Goal: Transaction & Acquisition: Purchase product/service

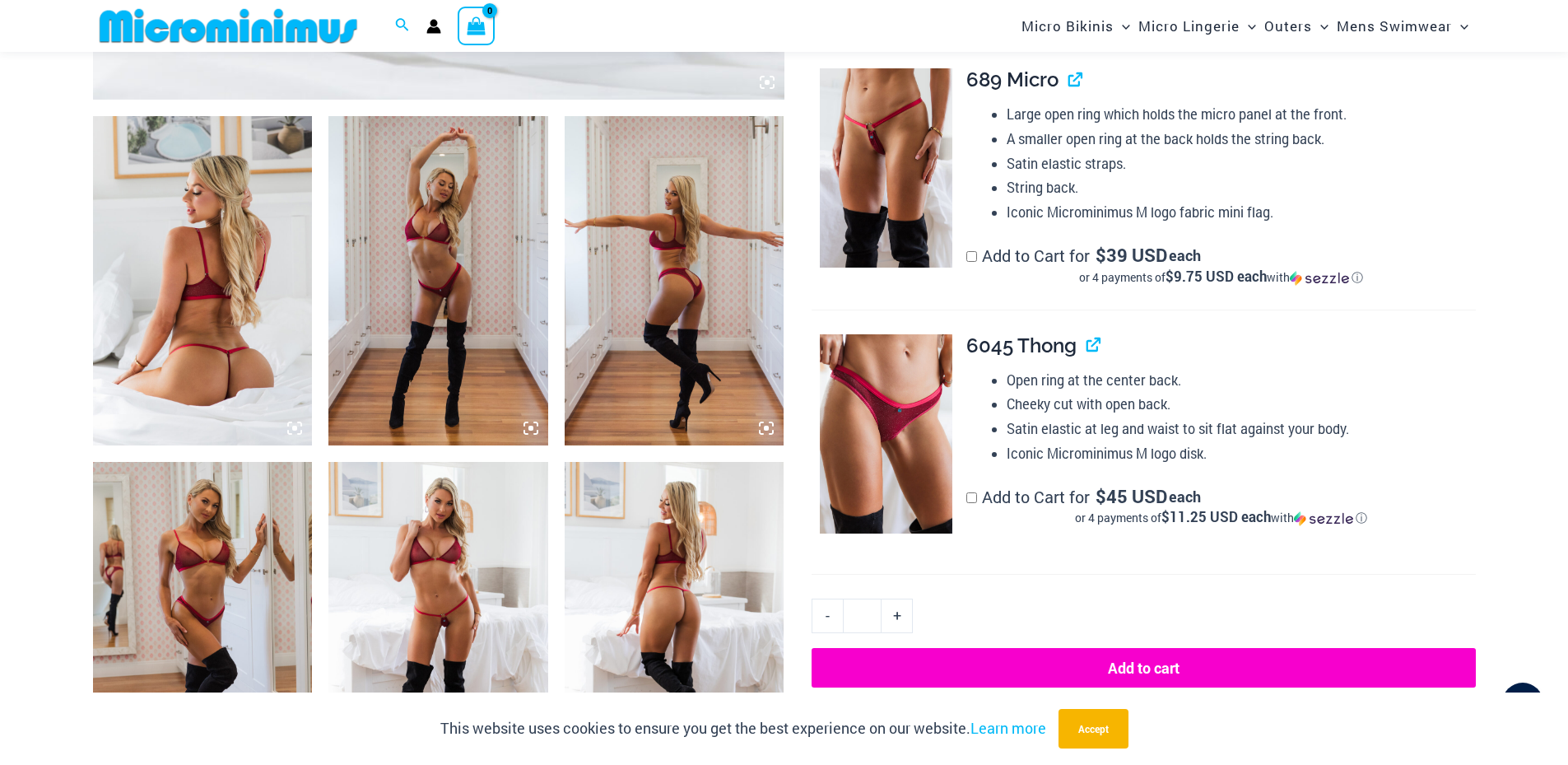
scroll to position [1226, 0]
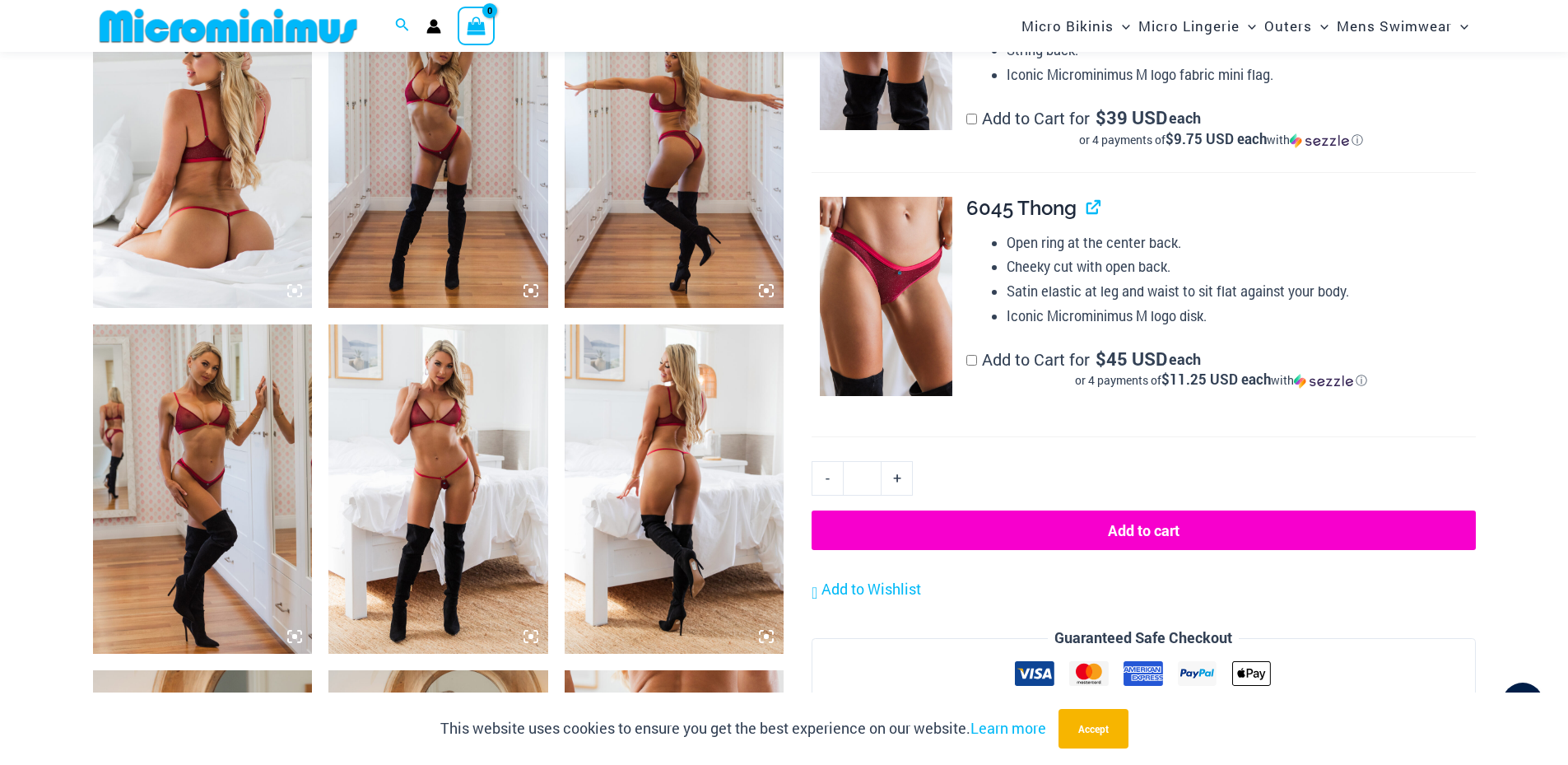
type input "**********"
click at [431, 500] on img at bounding box center [438, 489] width 220 height 329
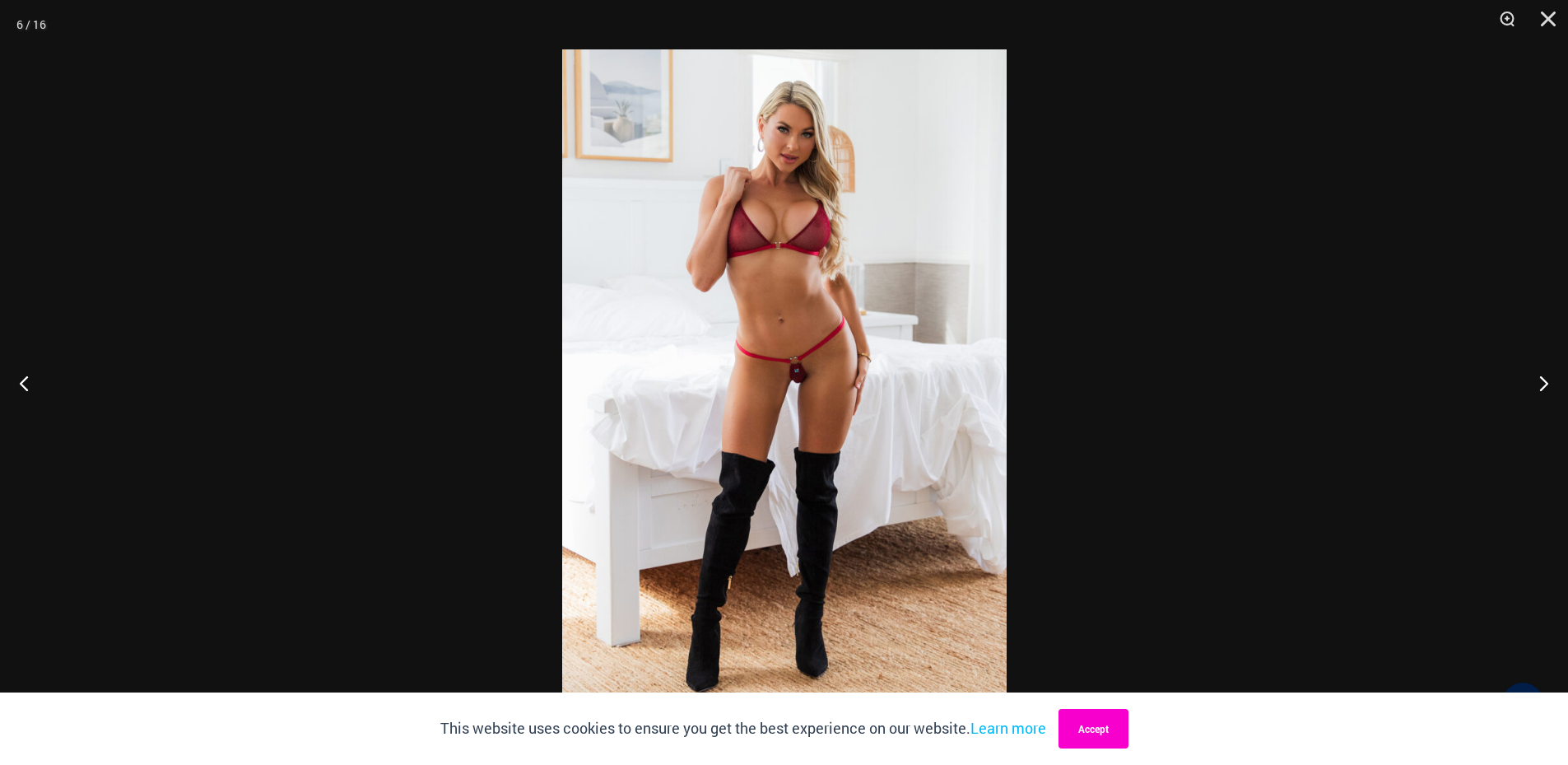
click at [1103, 737] on button "Accept" at bounding box center [1094, 729] width 70 height 40
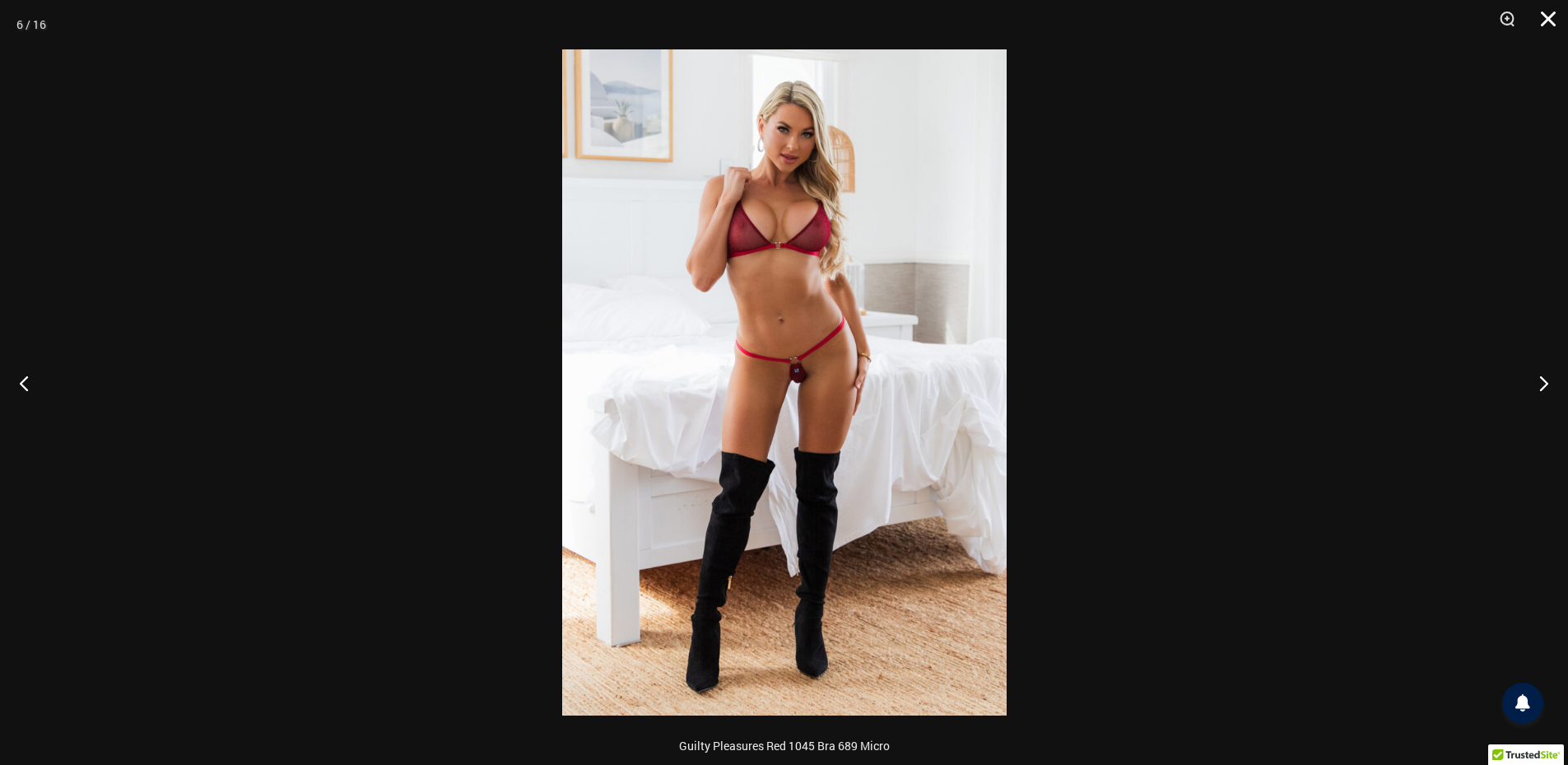
click at [1542, 20] on button "Close" at bounding box center [1543, 24] width 41 height 50
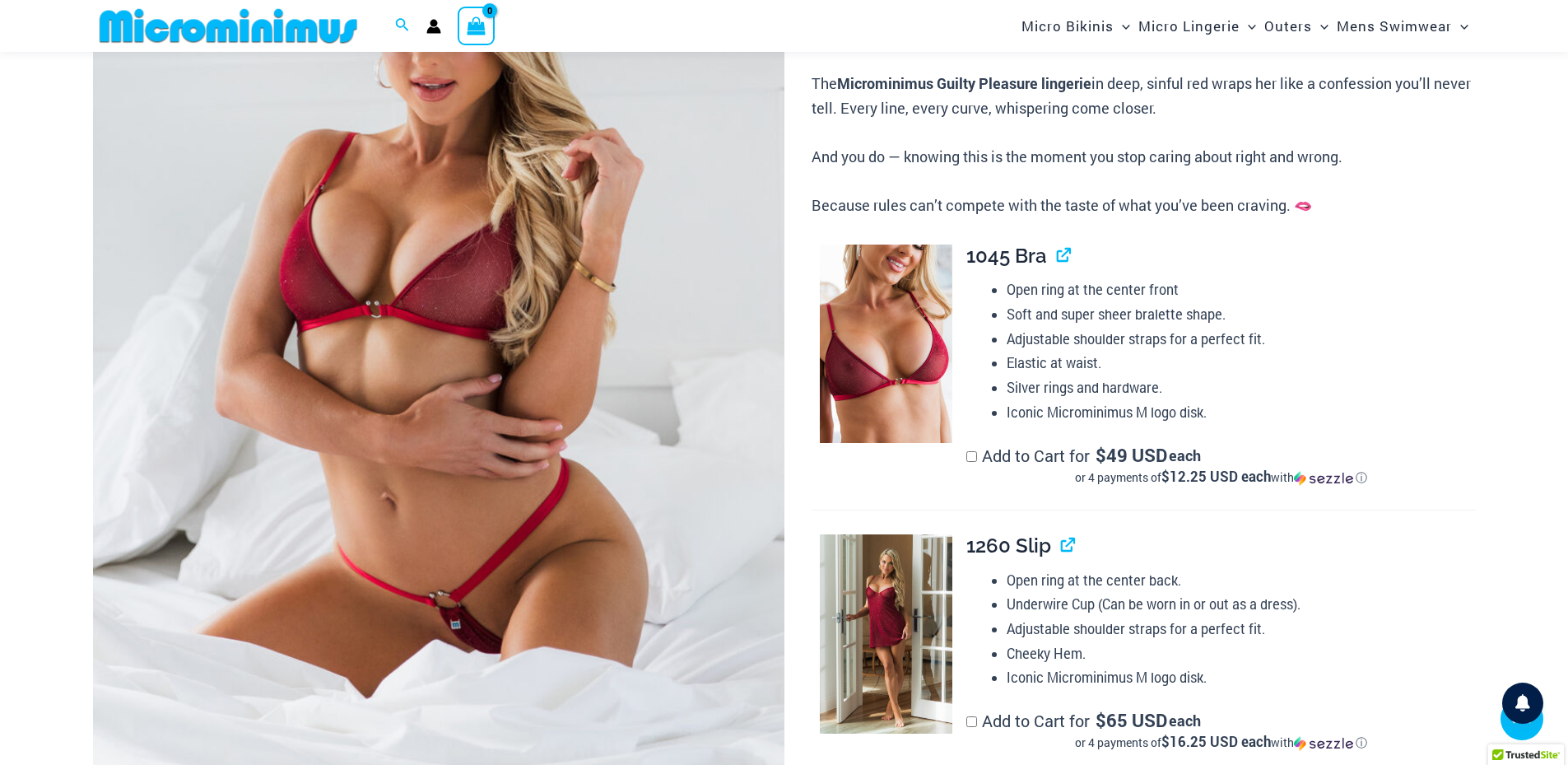
scroll to position [397, 0]
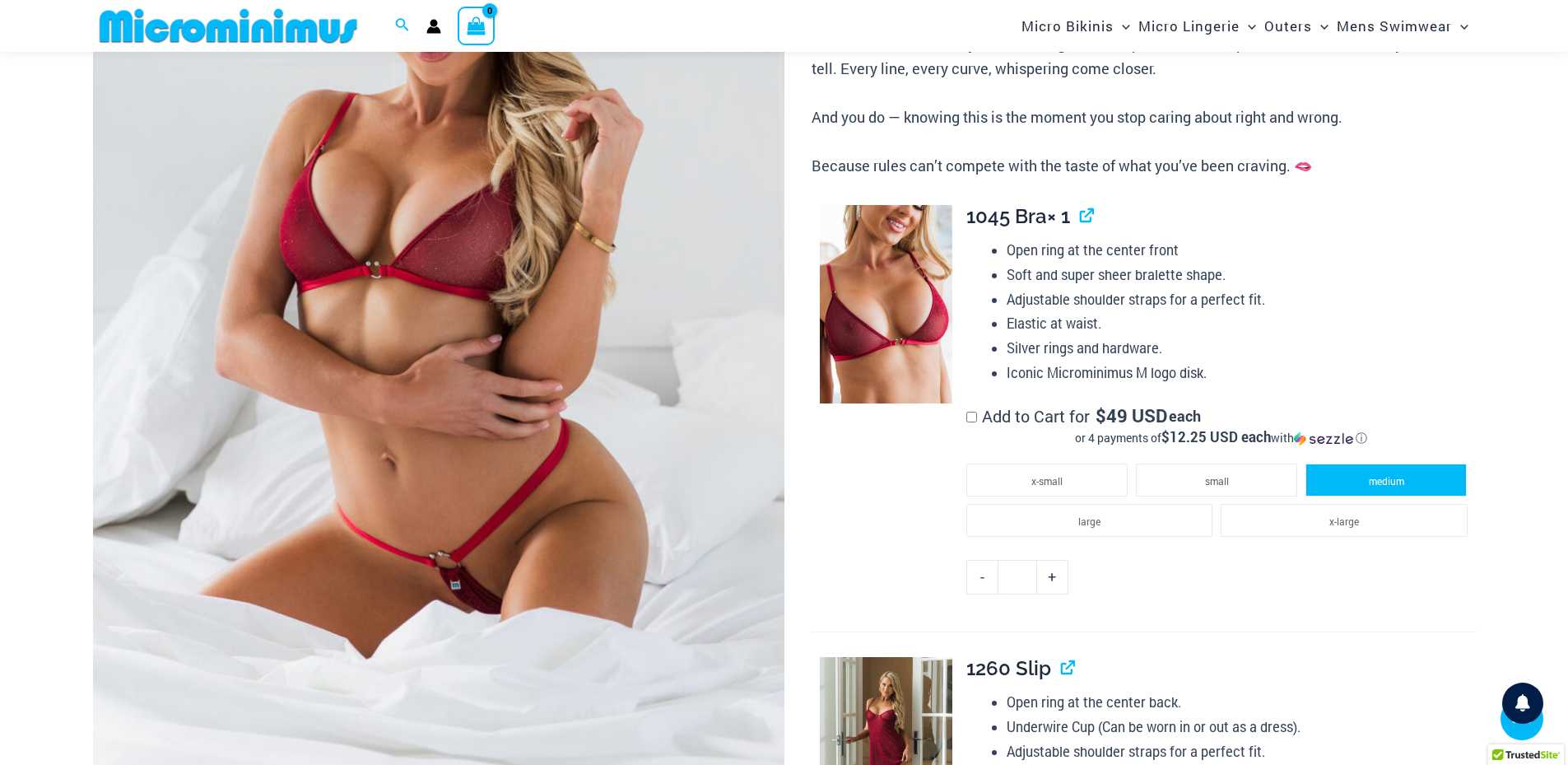
click at [1358, 487] on li "medium" at bounding box center [1386, 480] width 162 height 33
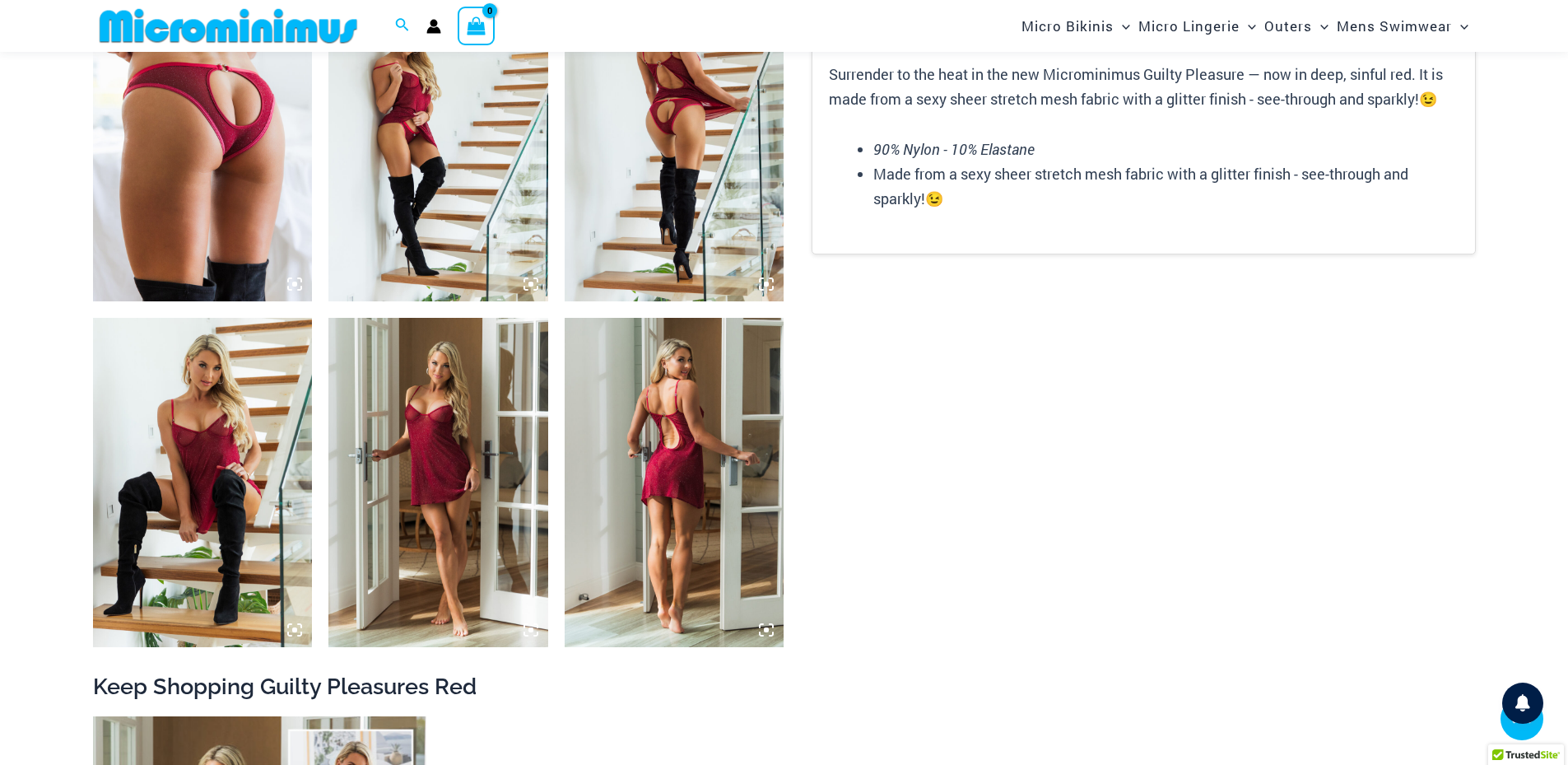
scroll to position [2317, 0]
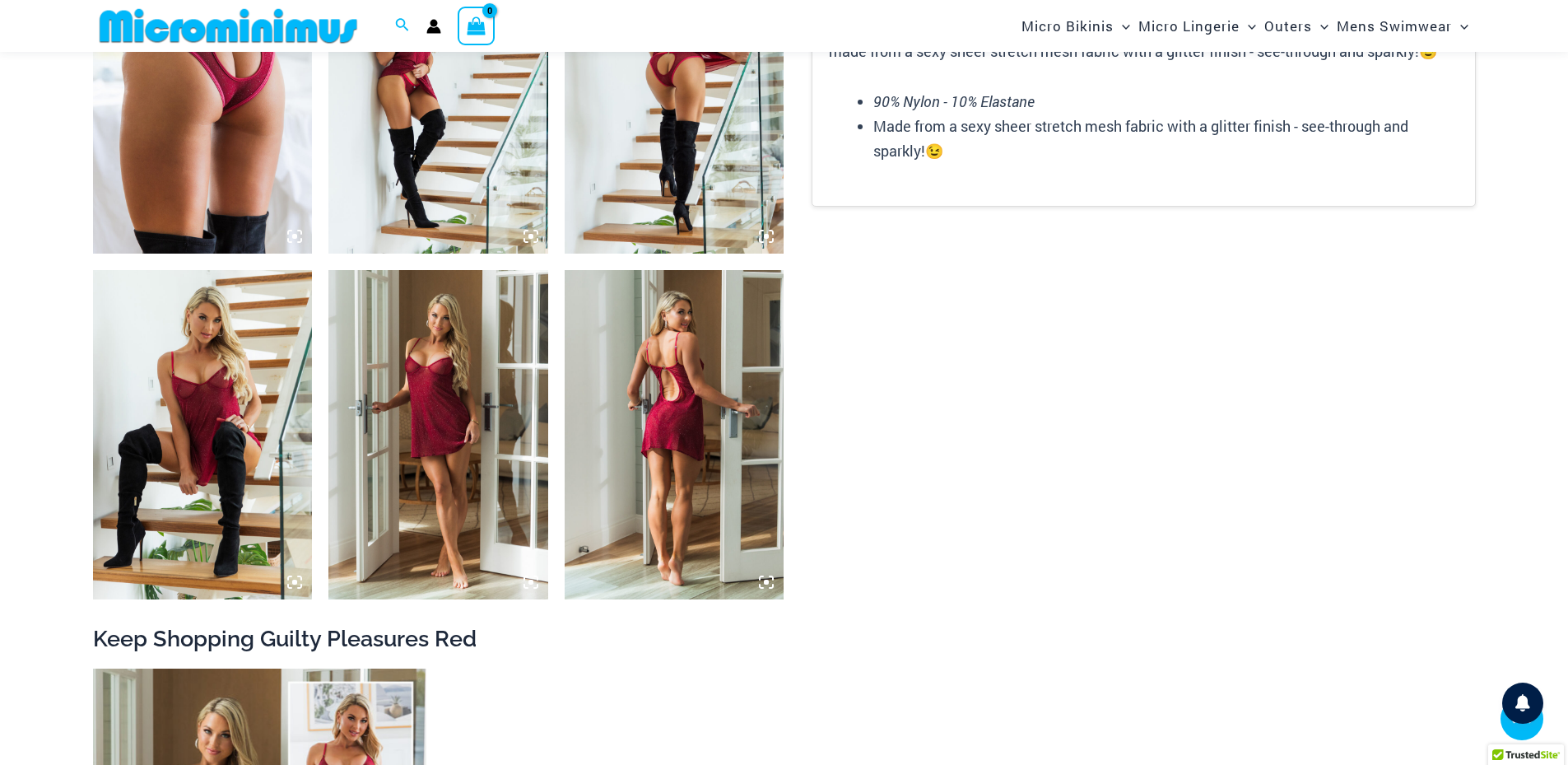
click at [438, 438] on img at bounding box center [438, 435] width 220 height 329
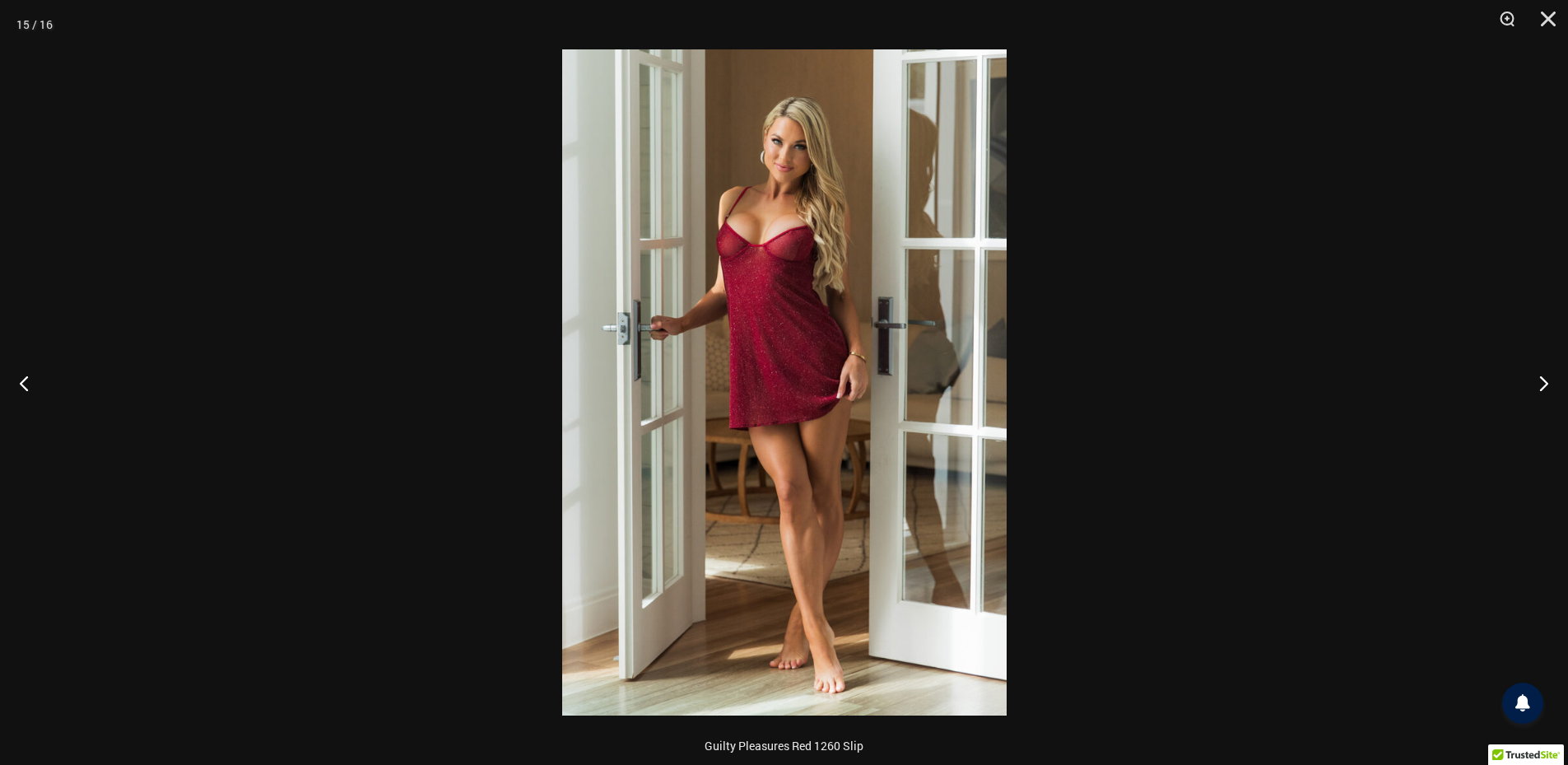
click at [803, 356] on img at bounding box center [784, 383] width 444 height 667
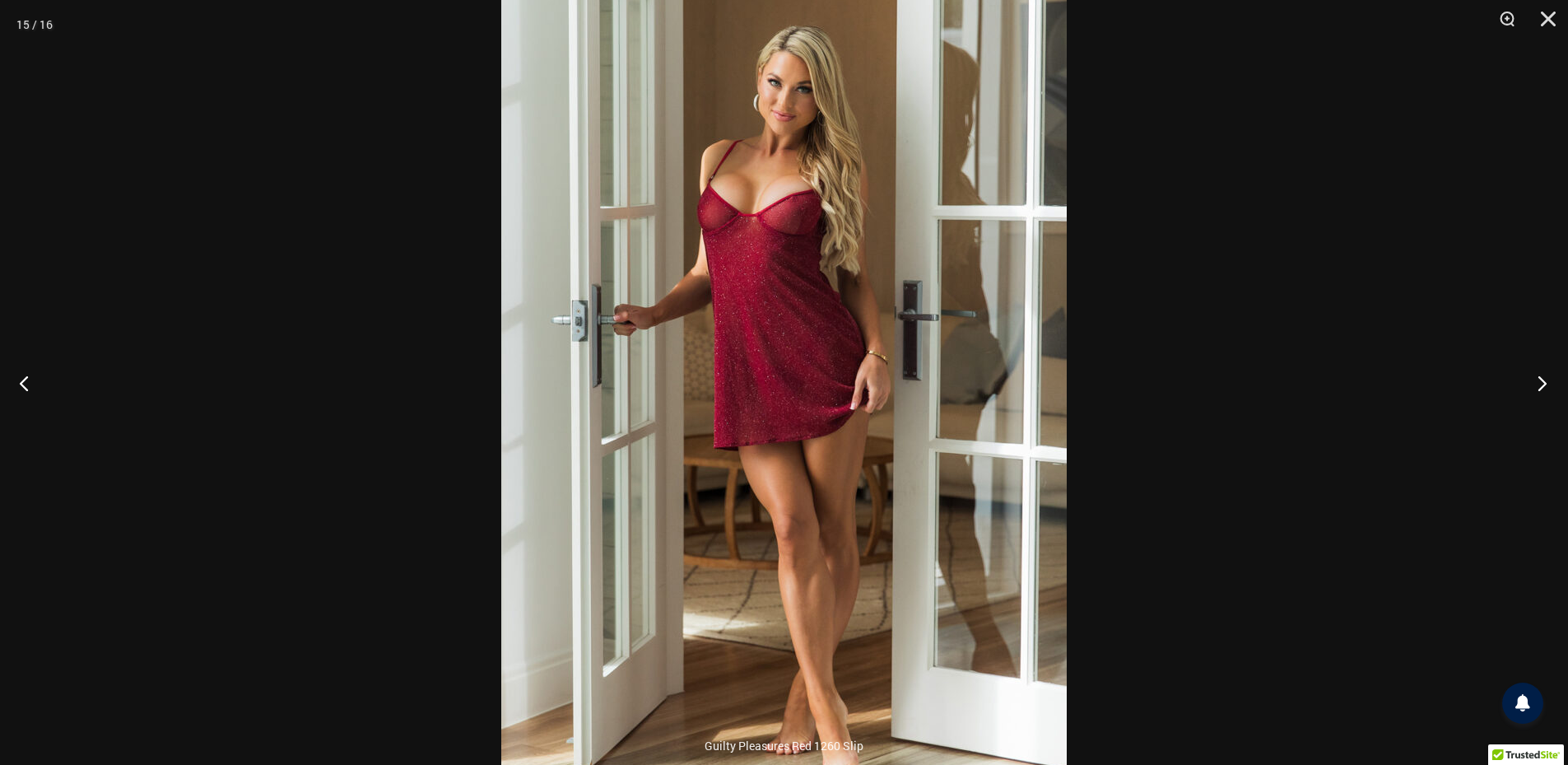
click at [1542, 381] on button "Next" at bounding box center [1537, 383] width 61 height 83
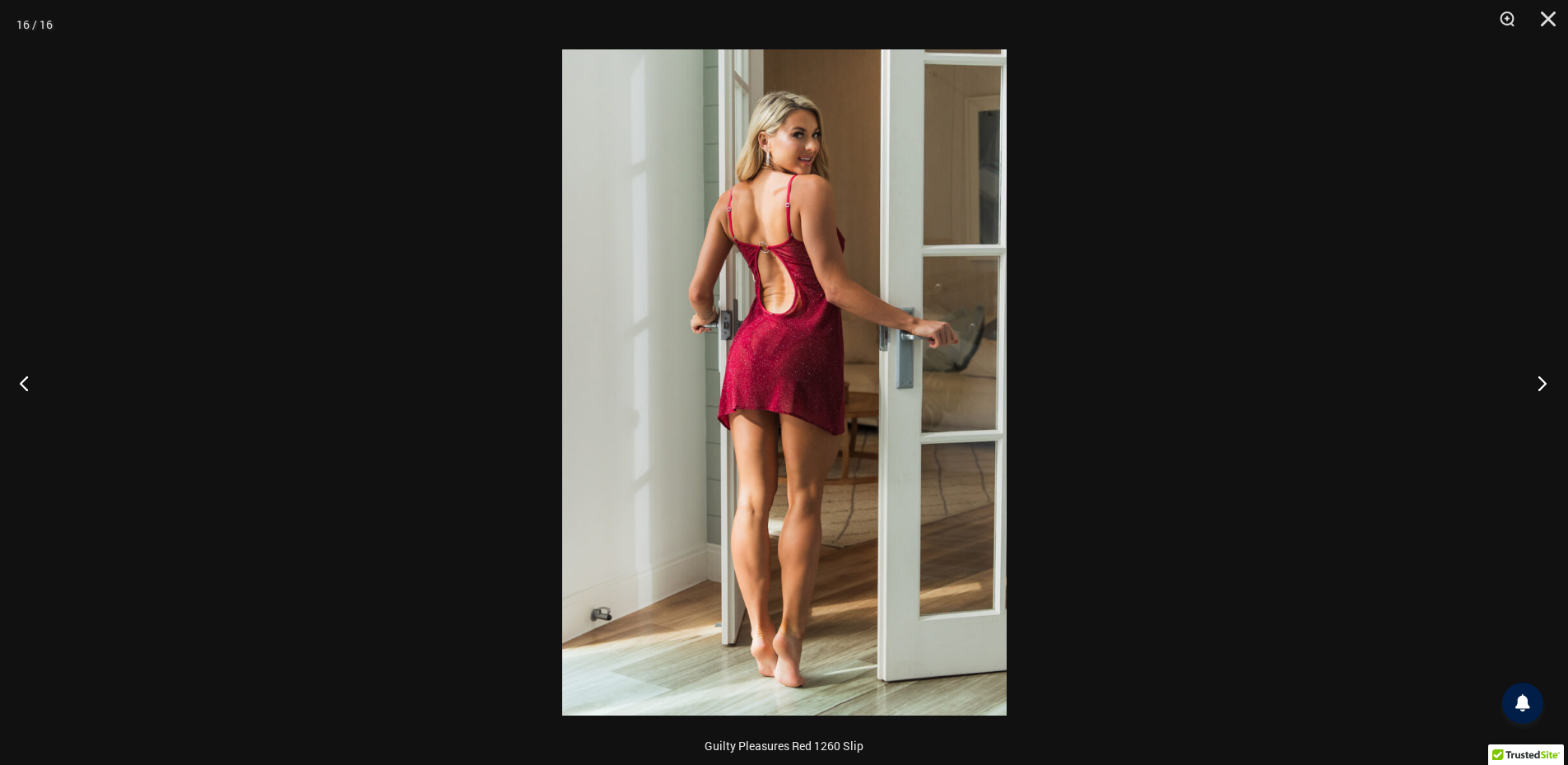
click at [1542, 381] on button "Next" at bounding box center [1537, 383] width 61 height 83
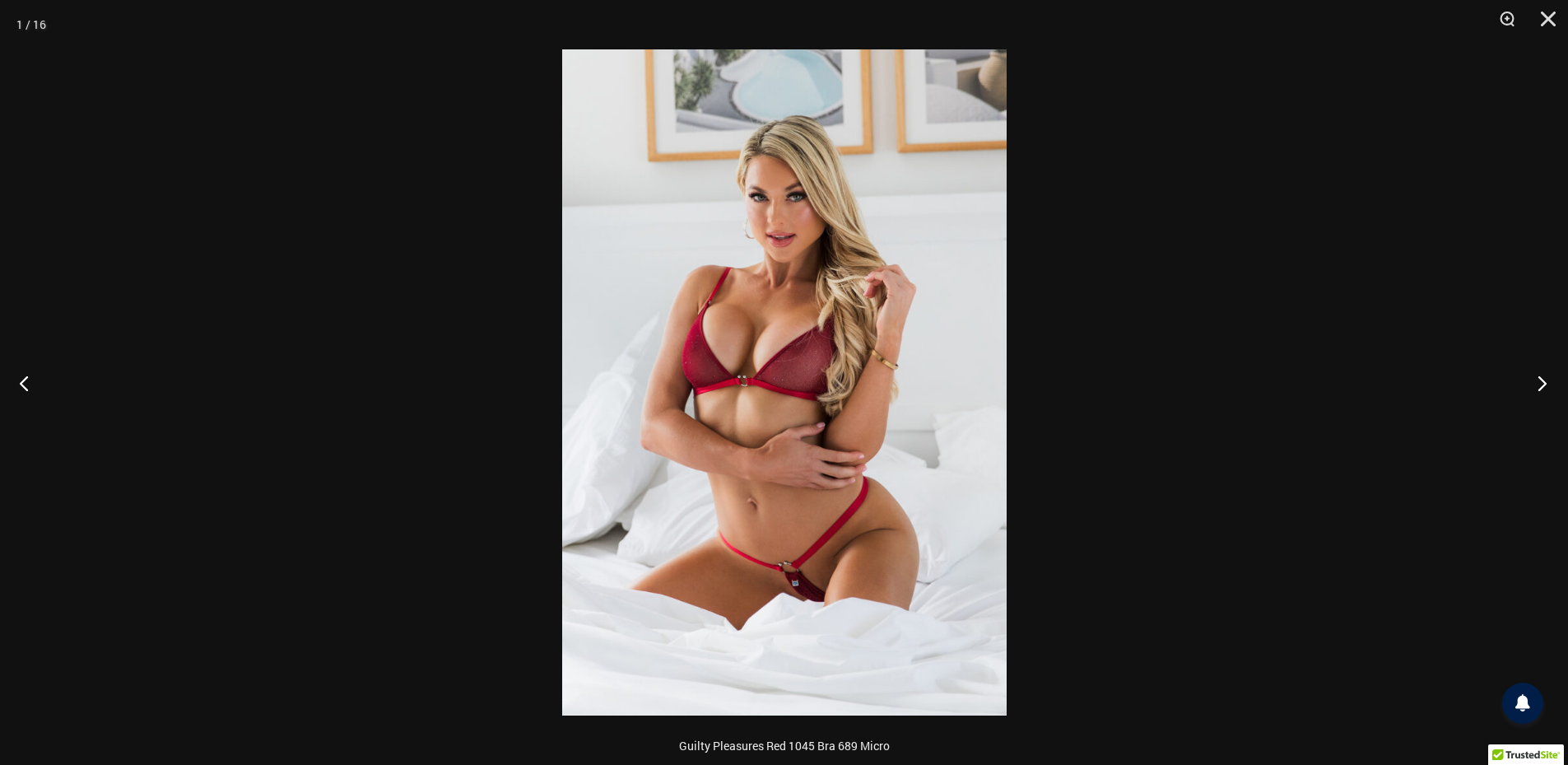
click at [1540, 384] on button "Next" at bounding box center [1537, 383] width 61 height 83
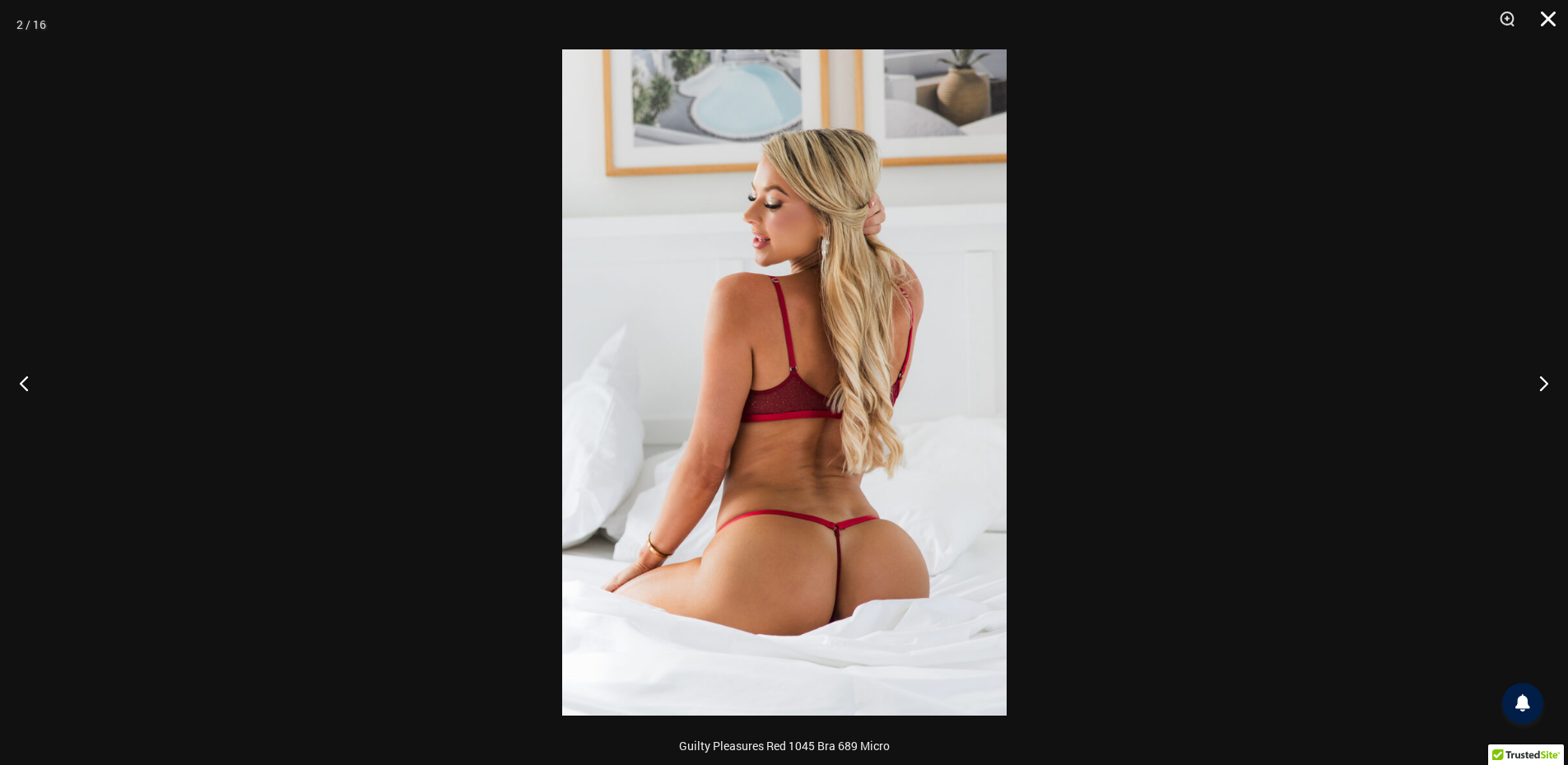
click at [1544, 20] on button "Close" at bounding box center [1543, 24] width 41 height 50
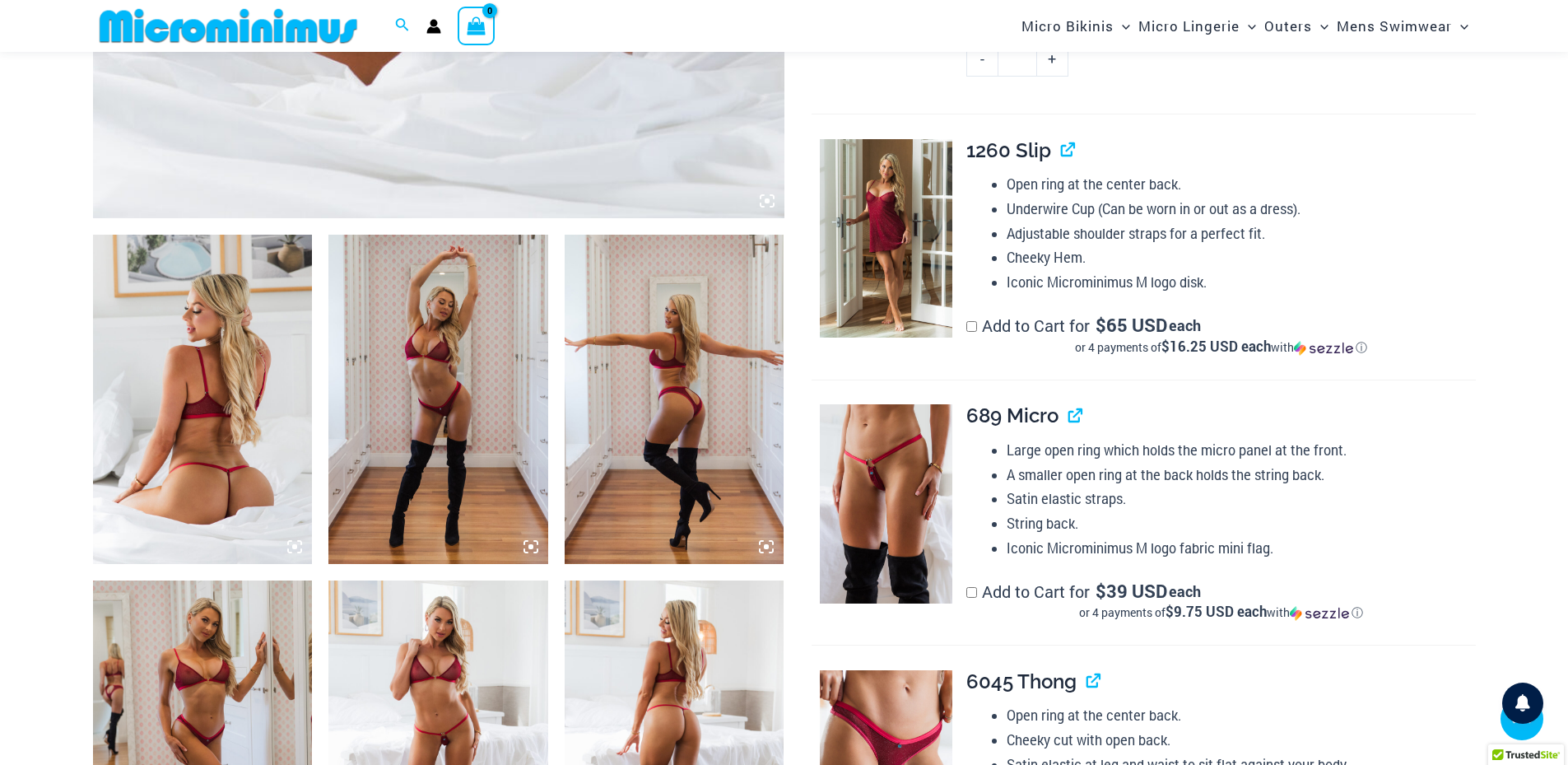
scroll to position [808, 0]
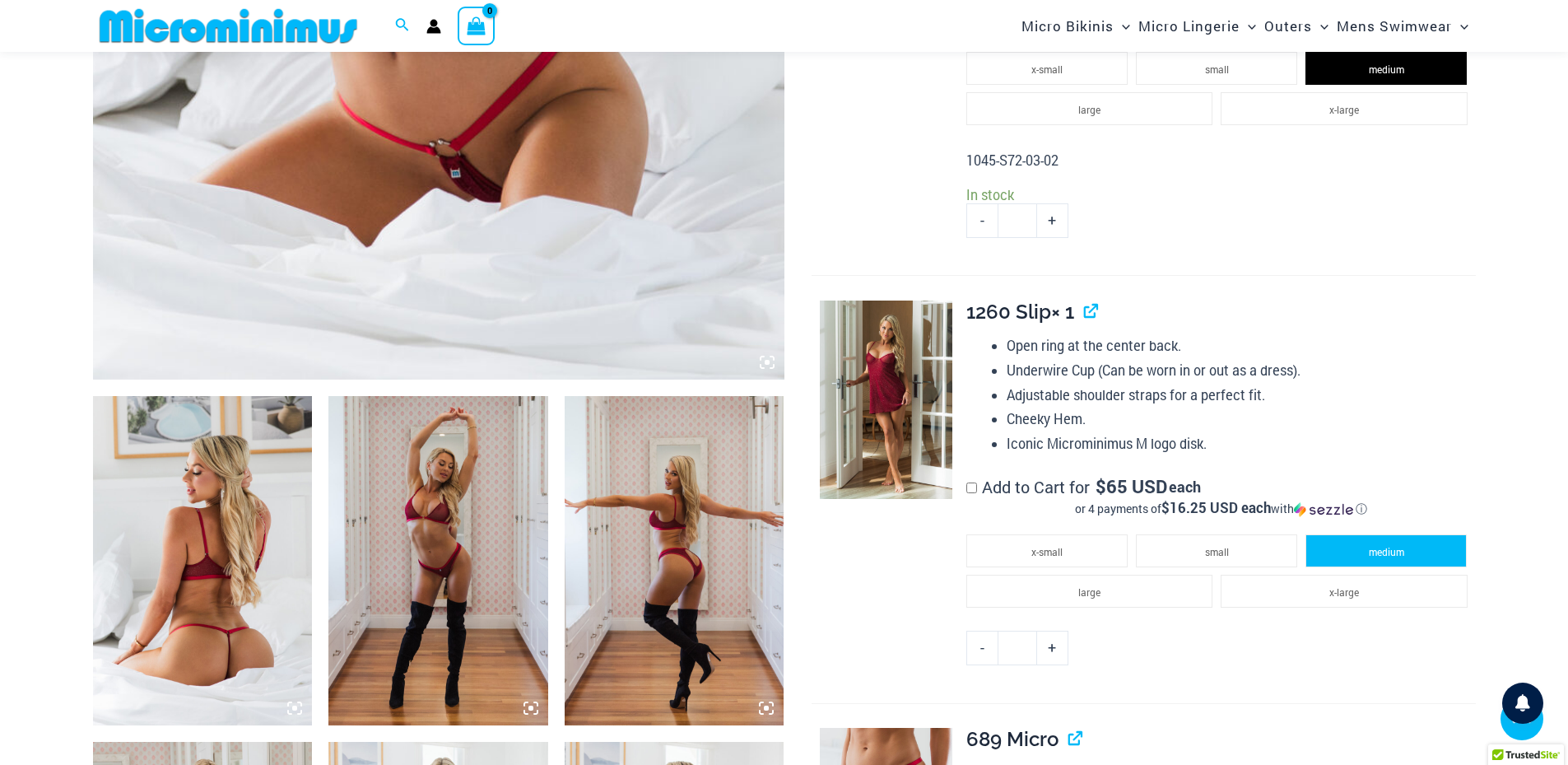
click at [1385, 555] on span "medium" at bounding box center [1386, 552] width 35 height 14
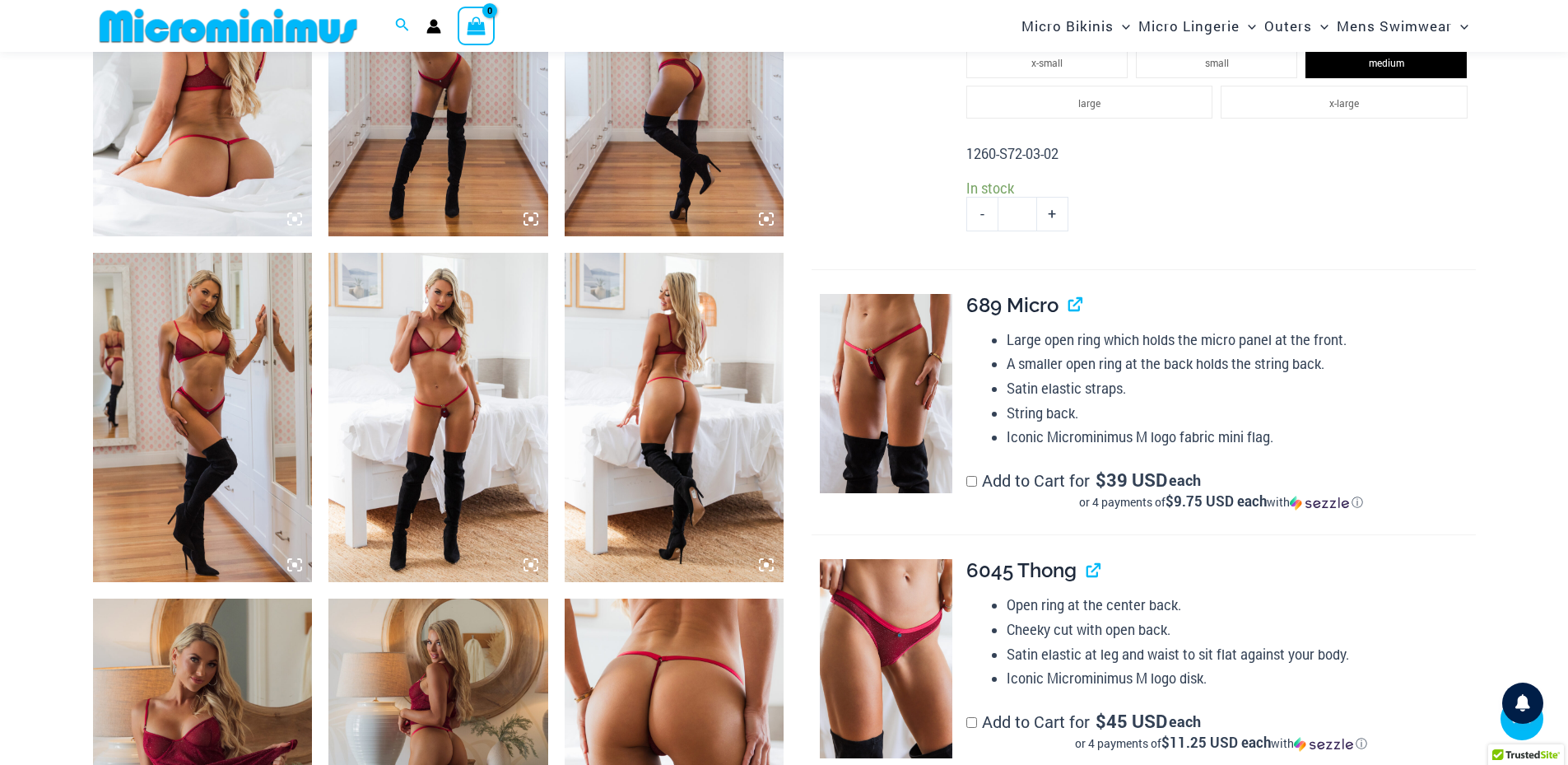
scroll to position [1358, 0]
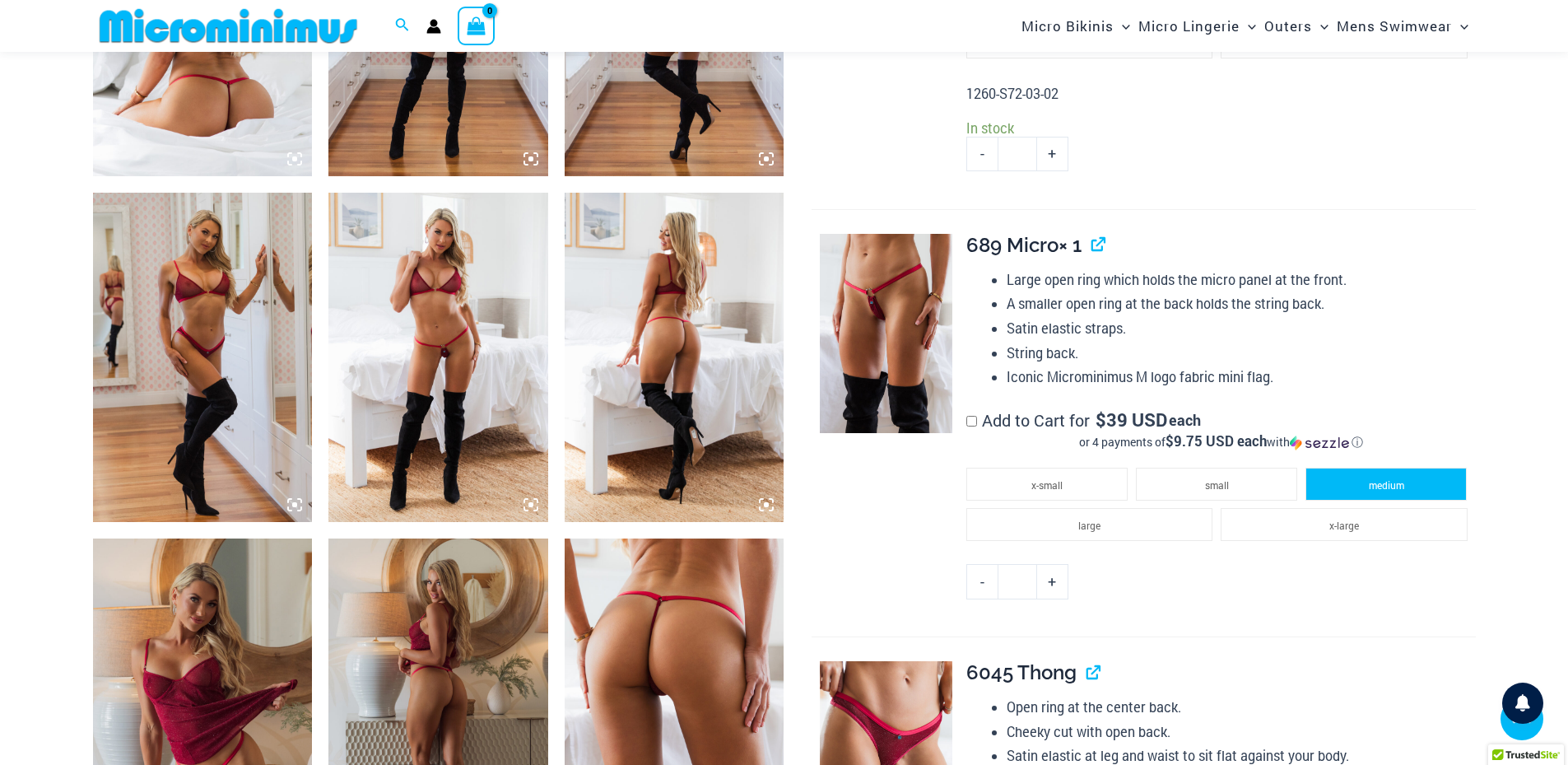
click at [1396, 483] on span "medium" at bounding box center [1386, 485] width 35 height 14
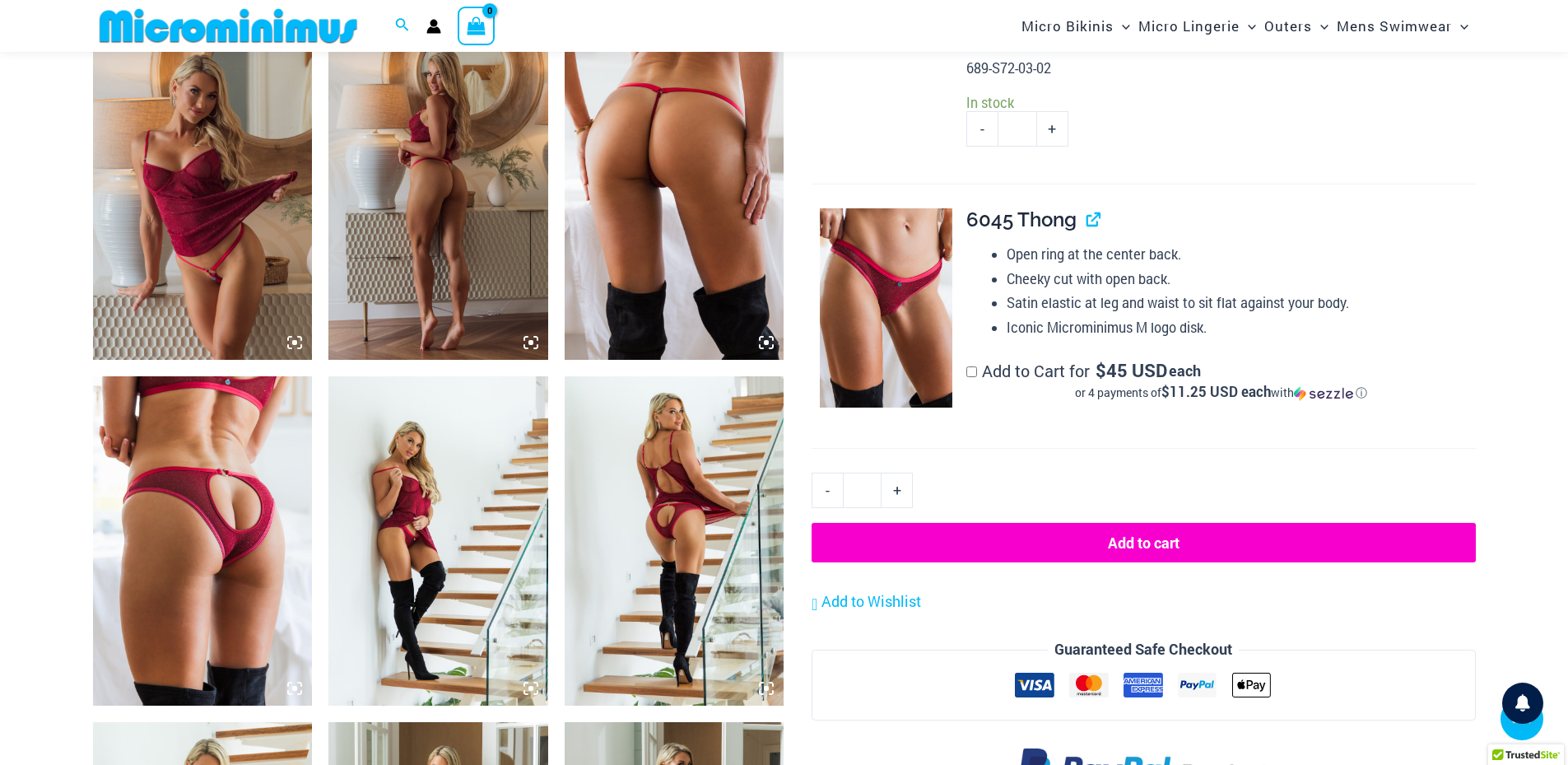
scroll to position [1906, 0]
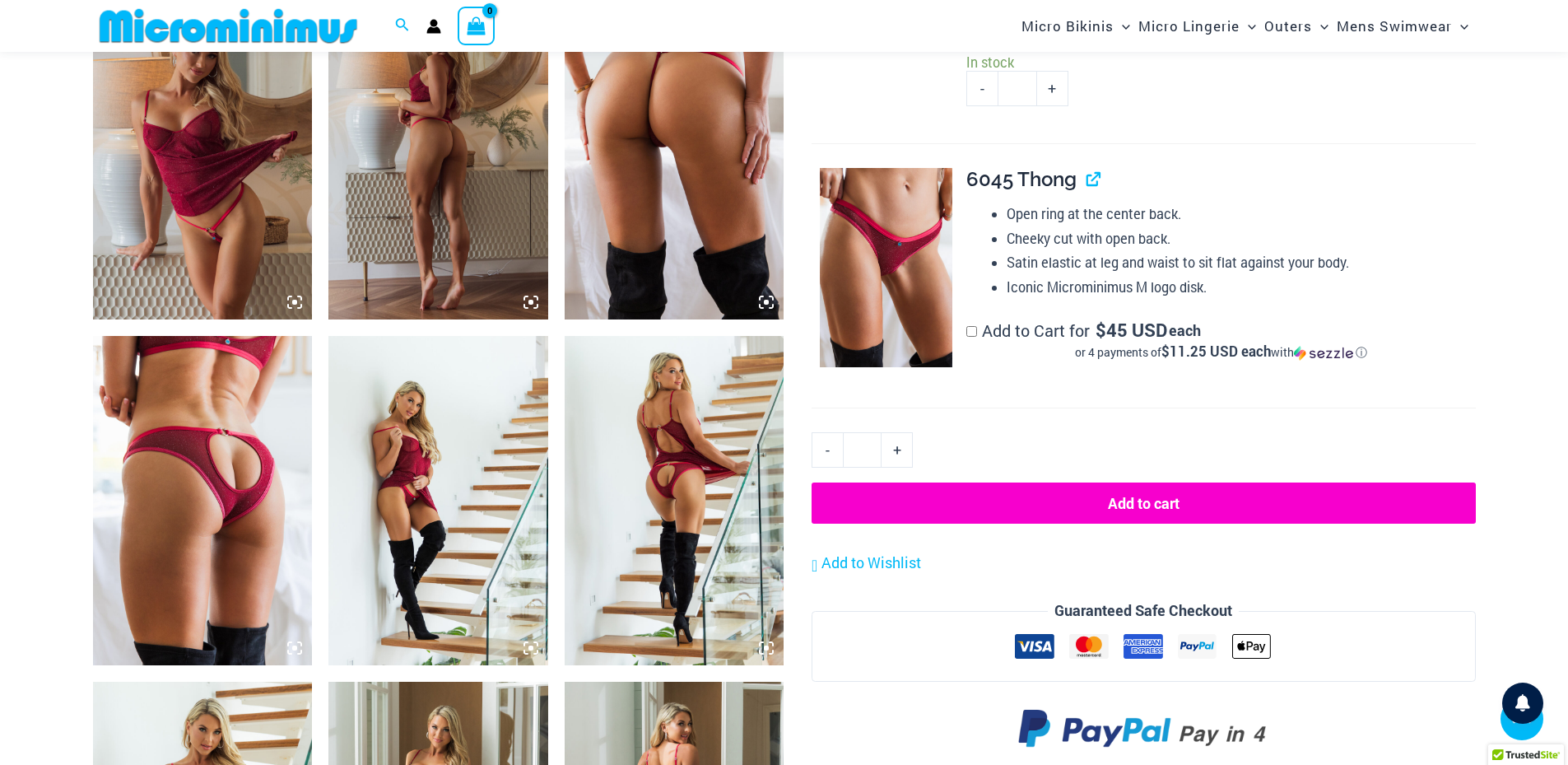
click at [1165, 498] on button "Add to cart" at bounding box center [1142, 503] width 663 height 41
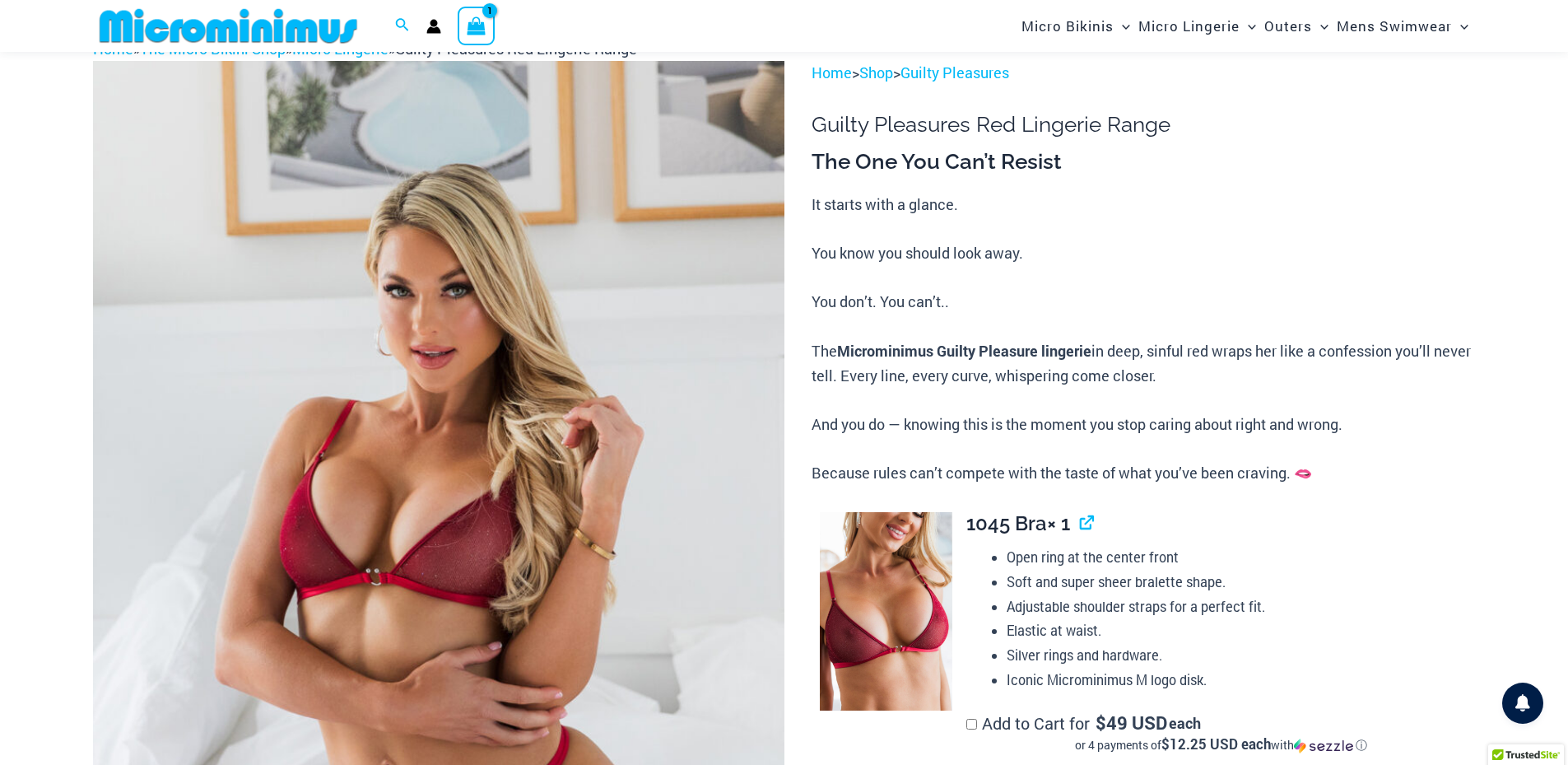
scroll to position [67, 0]
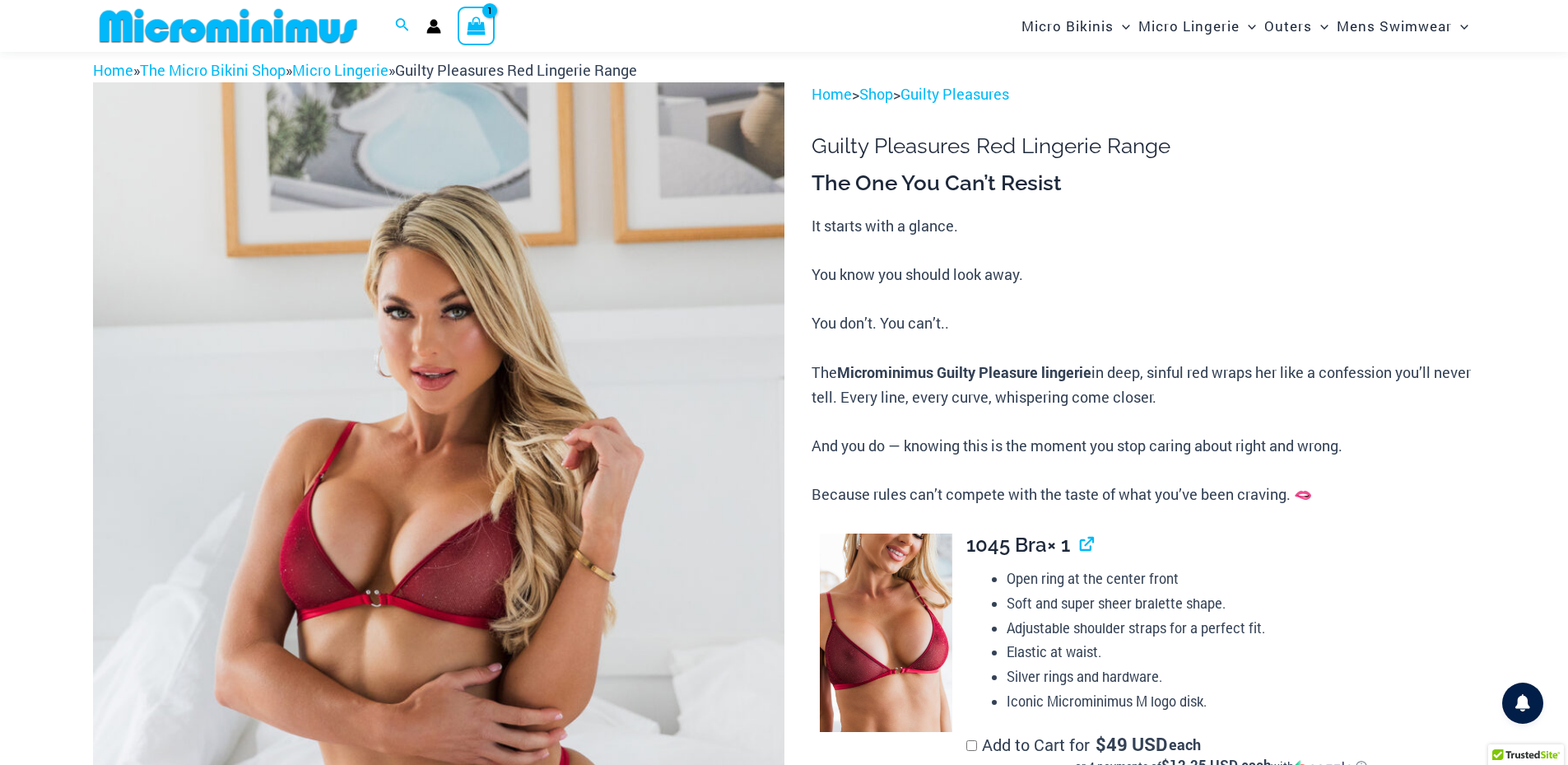
click at [252, 23] on img at bounding box center [229, 26] width 271 height 37
